Goal: Entertainment & Leisure: Consume media (video, audio)

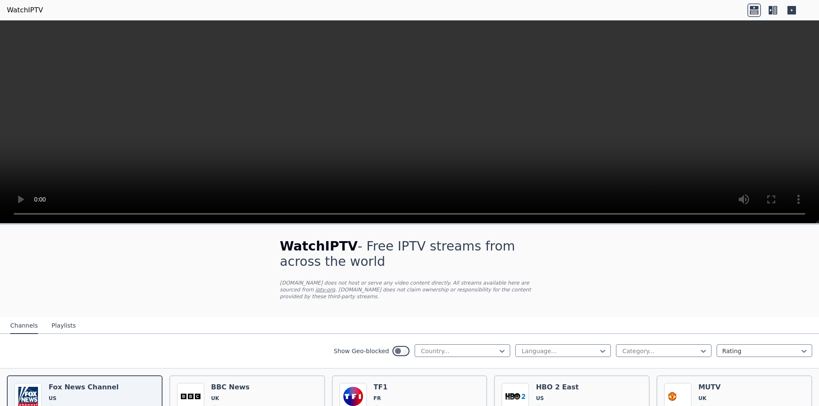
drag, startPoint x: 614, startPoint y: 293, endPoint x: 614, endPoint y: 259, distance: 33.7
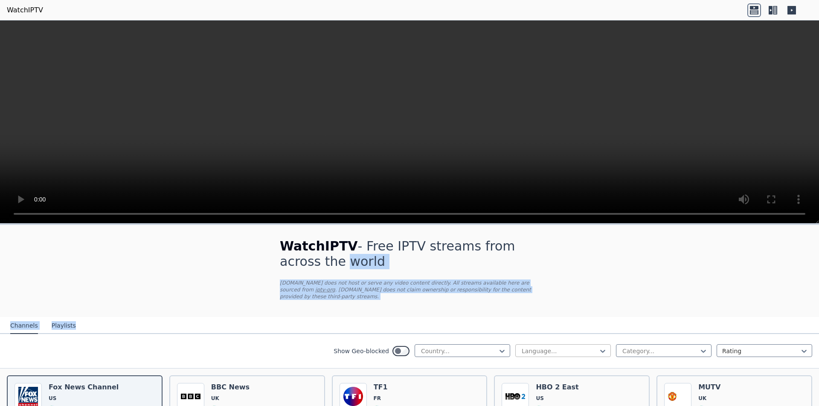
click at [536, 347] on div at bounding box center [560, 351] width 78 height 9
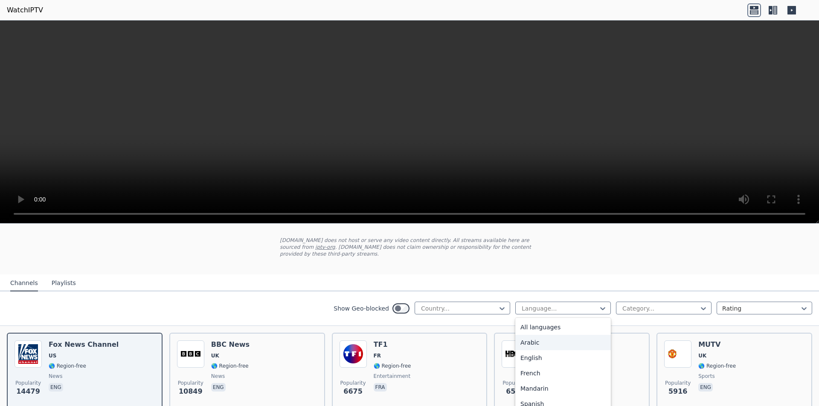
click at [558, 337] on div "Arabic" at bounding box center [563, 342] width 96 height 15
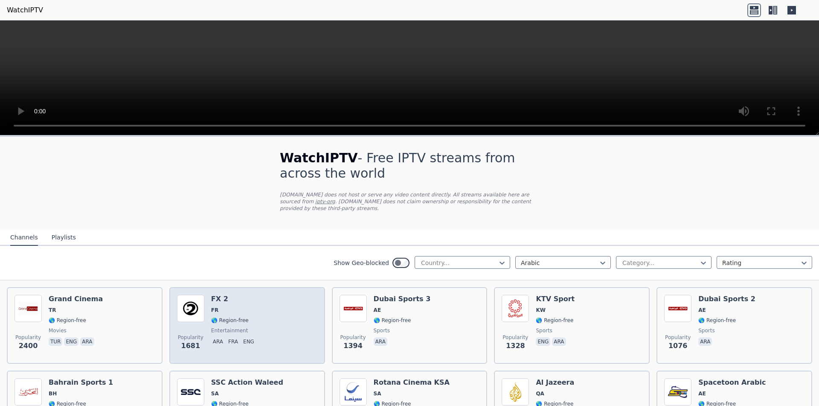
click at [224, 329] on div "FX 2 FR 🌎 Region-free entertainment ara fra eng" at bounding box center [234, 325] width 46 height 61
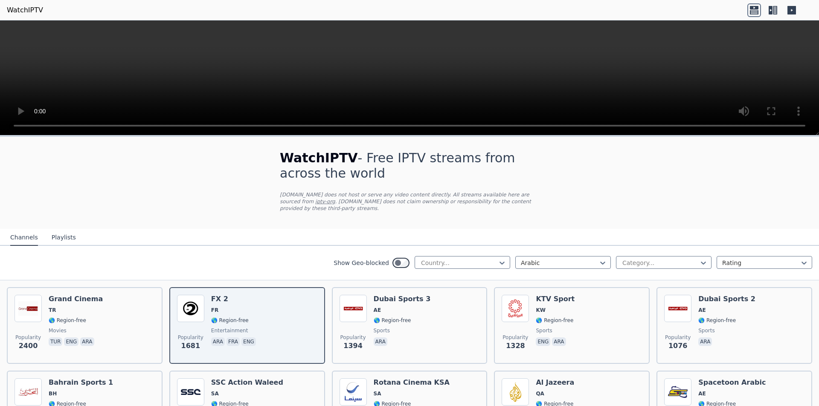
click at [498, 259] on icon at bounding box center [502, 263] width 9 height 9
type input "****"
click at [458, 277] on div "[GEOGRAPHIC_DATA]" at bounding box center [462, 281] width 96 height 15
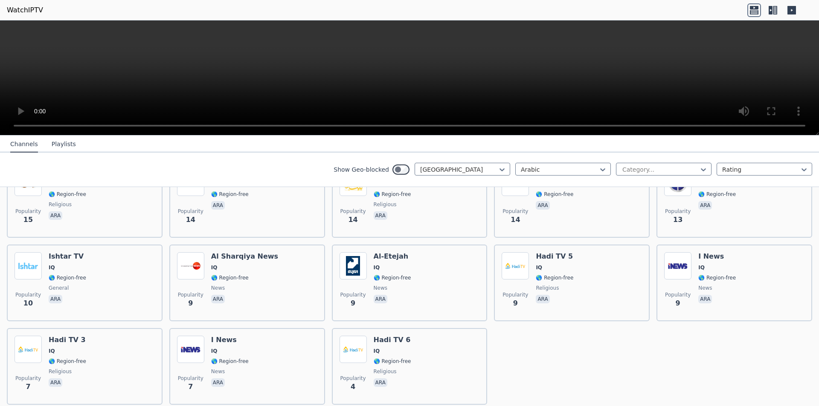
scroll to position [488, 0]
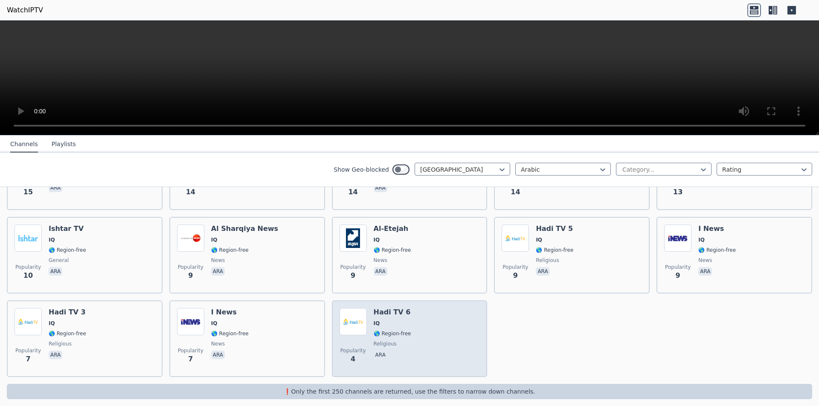
click at [360, 330] on div "Popularity 4" at bounding box center [352, 338] width 27 height 61
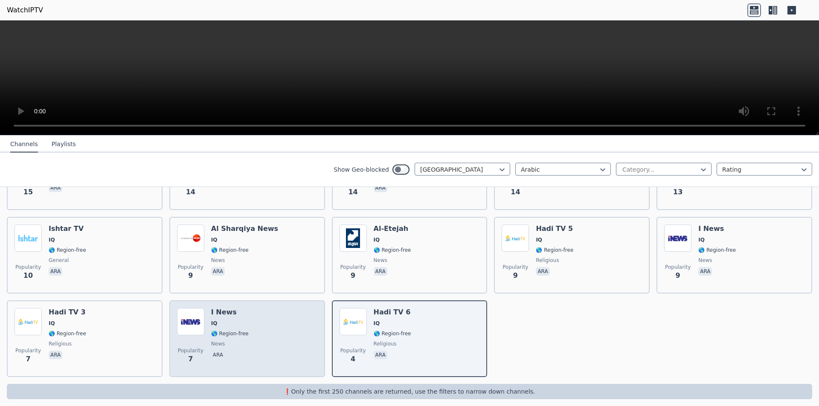
click at [193, 321] on img at bounding box center [190, 321] width 27 height 27
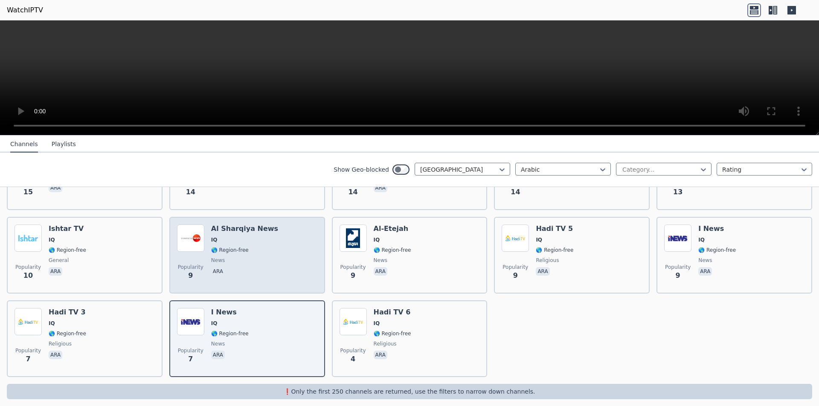
drag, startPoint x: 194, startPoint y: 240, endPoint x: 200, endPoint y: 237, distance: 6.3
click at [195, 239] on img at bounding box center [190, 238] width 27 height 27
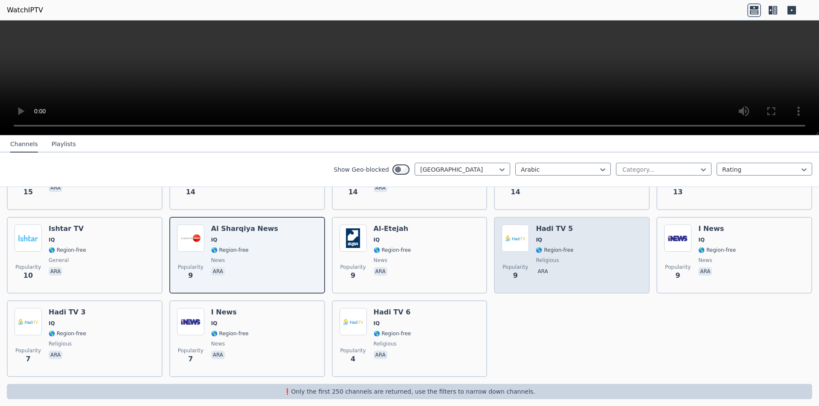
click at [536, 248] on div "Hadi TV 5 IQ 🌎 Region-free religious ara" at bounding box center [555, 255] width 38 height 61
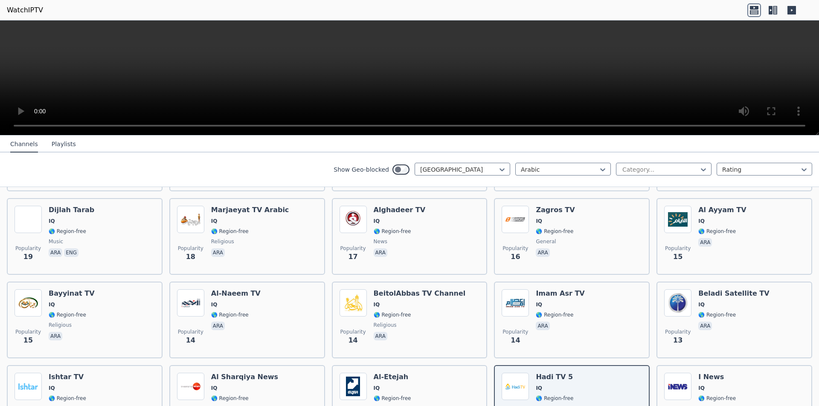
scroll to position [331, 0]
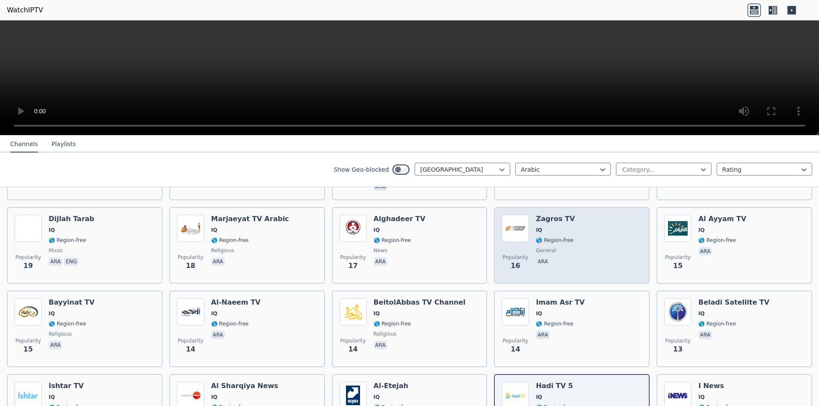
click at [554, 247] on span "general" at bounding box center [555, 250] width 39 height 7
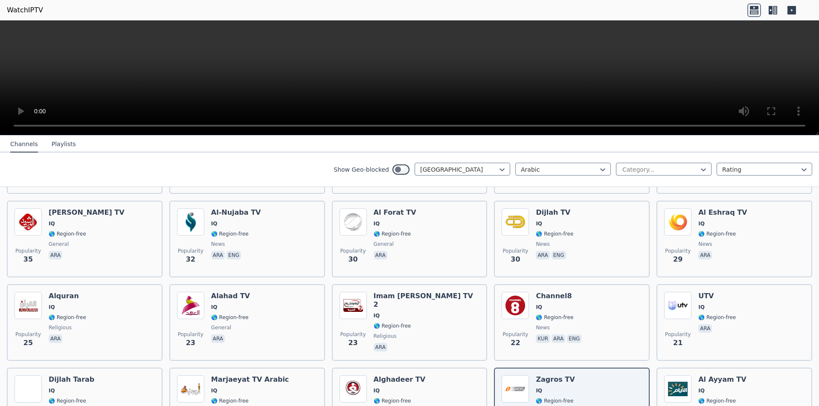
scroll to position [153, 0]
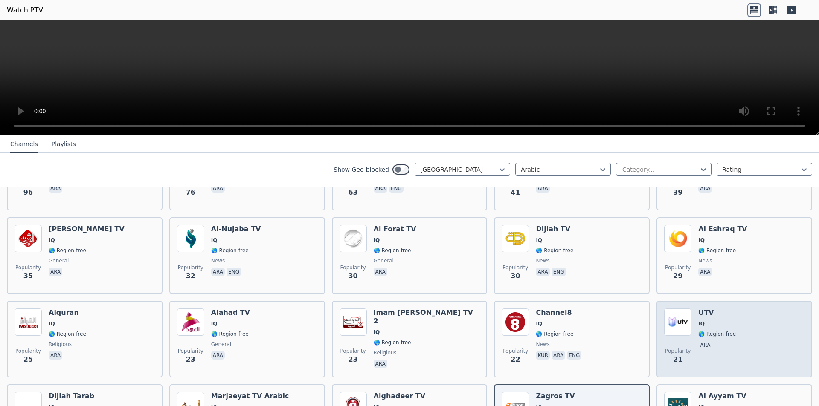
click at [677, 325] on img at bounding box center [677, 322] width 27 height 27
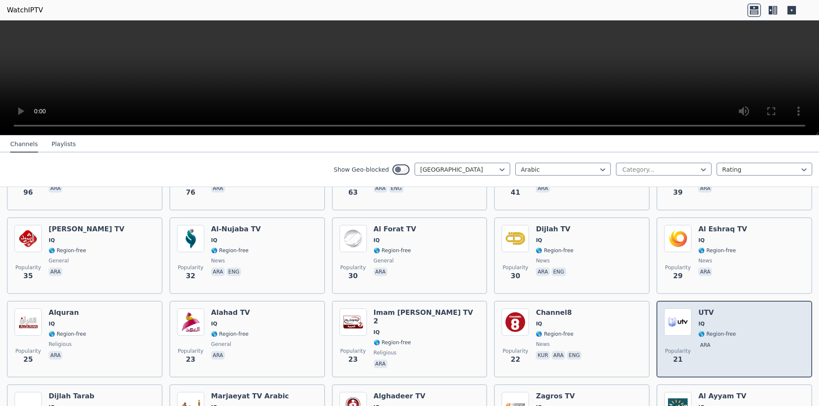
click at [677, 328] on img at bounding box center [677, 322] width 27 height 27
